Goal: Check status: Check status

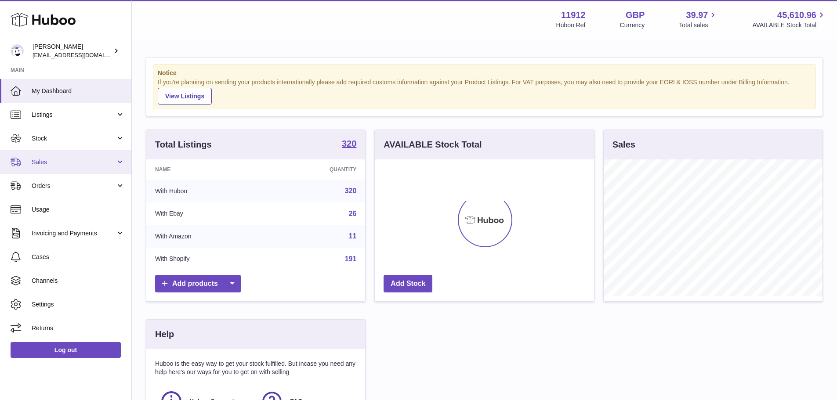
scroll to position [137, 219]
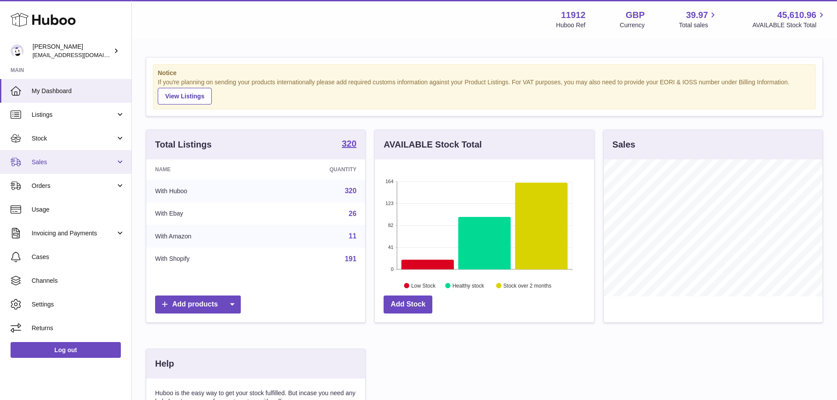
click at [97, 163] on span "Sales" at bounding box center [74, 162] width 84 height 8
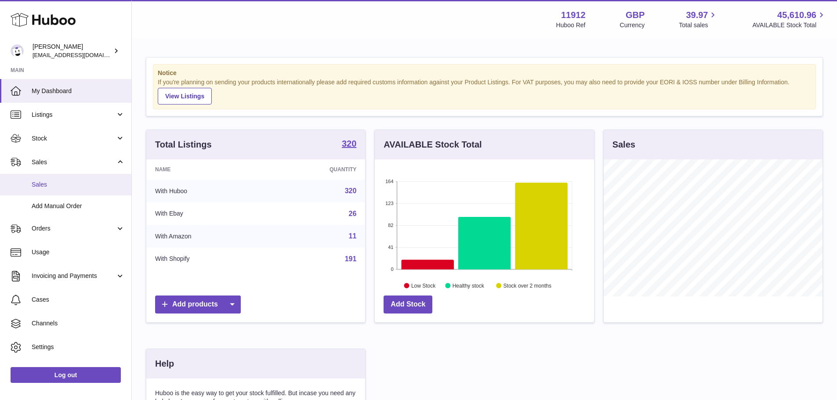
click at [95, 182] on span "Sales" at bounding box center [78, 185] width 93 height 8
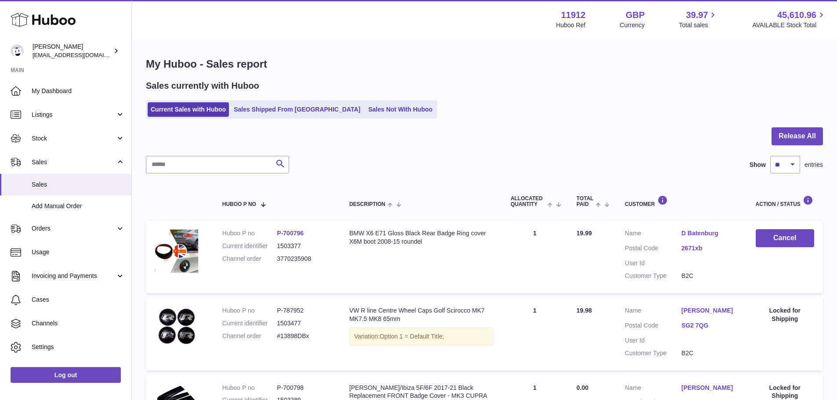
click at [268, 106] on link "Sales Shipped From [GEOGRAPHIC_DATA]" at bounding box center [297, 109] width 133 height 14
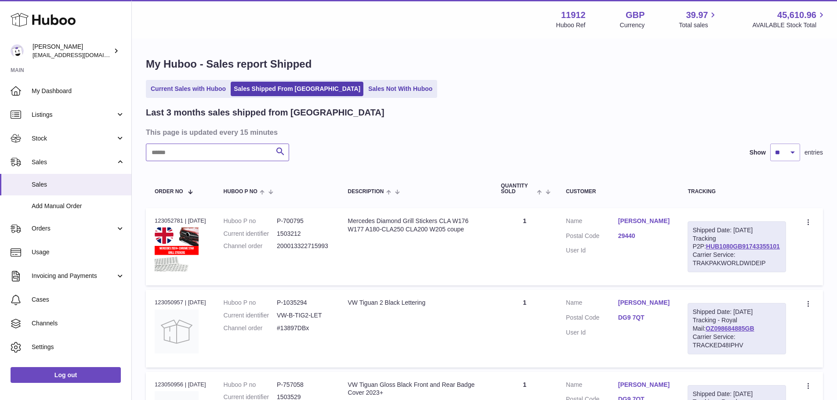
click at [227, 144] on input "text" at bounding box center [217, 153] width 143 height 18
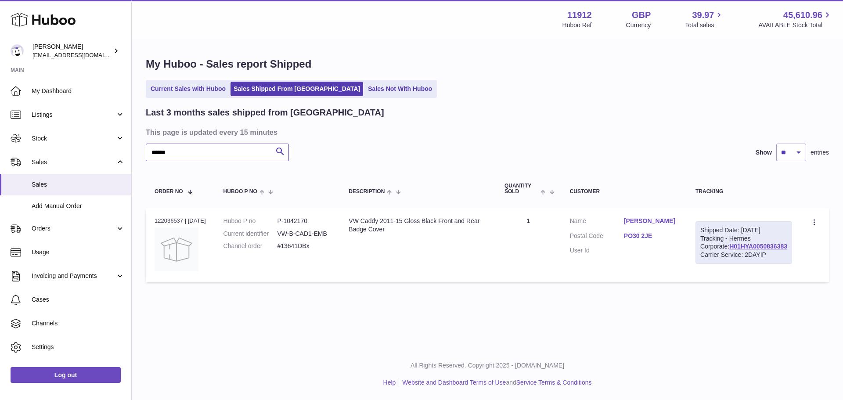
type input "******"
click at [170, 217] on div "Order no 122036537 | [DATE]" at bounding box center [180, 221] width 51 height 8
copy div "122036537"
